Goal: Ask a question

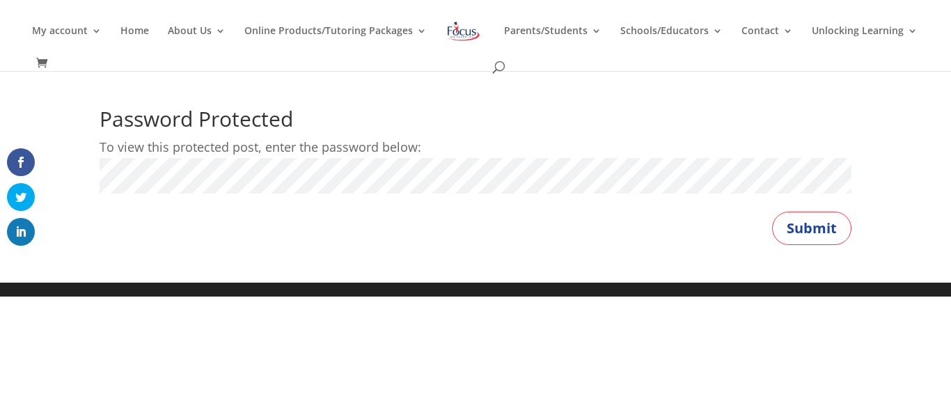
click at [772, 212] on button "Submit" at bounding box center [811, 228] width 79 height 33
click at [808, 224] on button "Submit" at bounding box center [811, 228] width 79 height 33
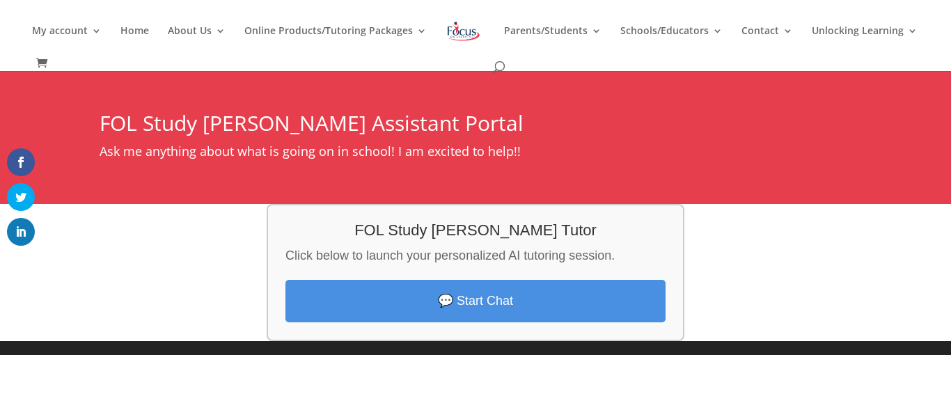
click at [559, 299] on link "💬 Start Chat" at bounding box center [476, 301] width 380 height 42
